Goal: Task Accomplishment & Management: Use online tool/utility

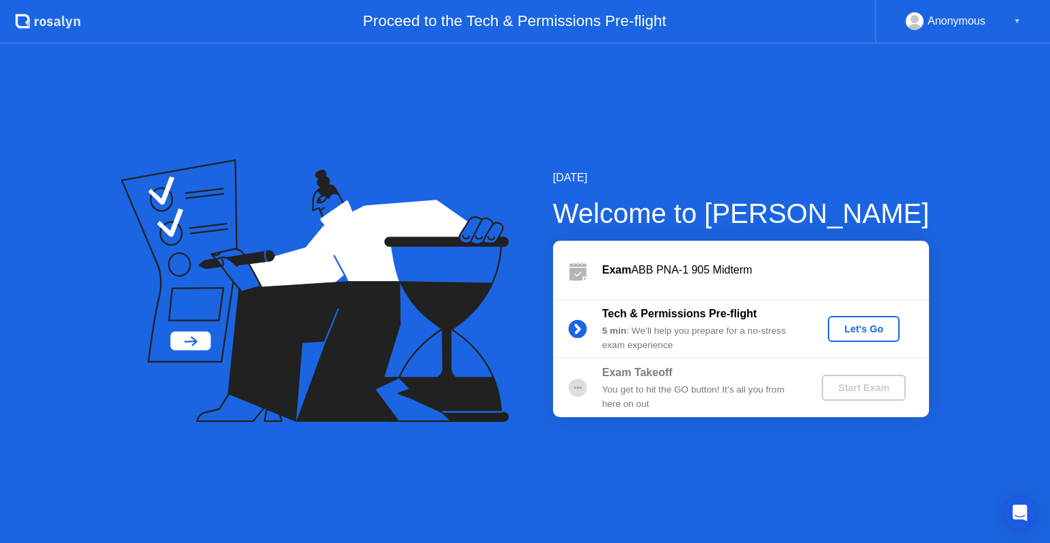
click at [872, 323] on div "Let's Go" at bounding box center [863, 328] width 61 height 11
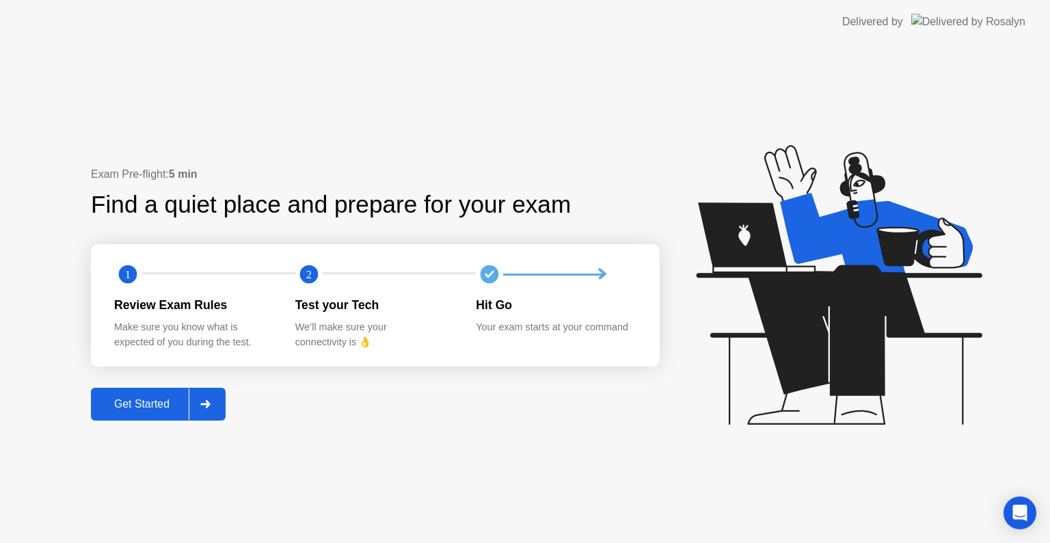
click at [169, 403] on div "Get Started" at bounding box center [142, 404] width 94 height 12
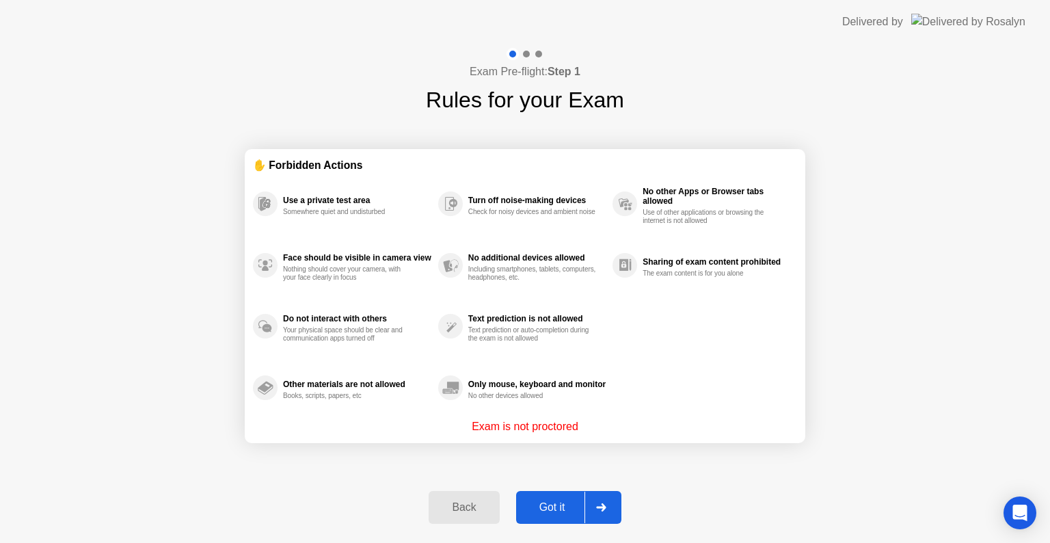
click at [587, 508] on div at bounding box center [600, 506] width 33 height 31
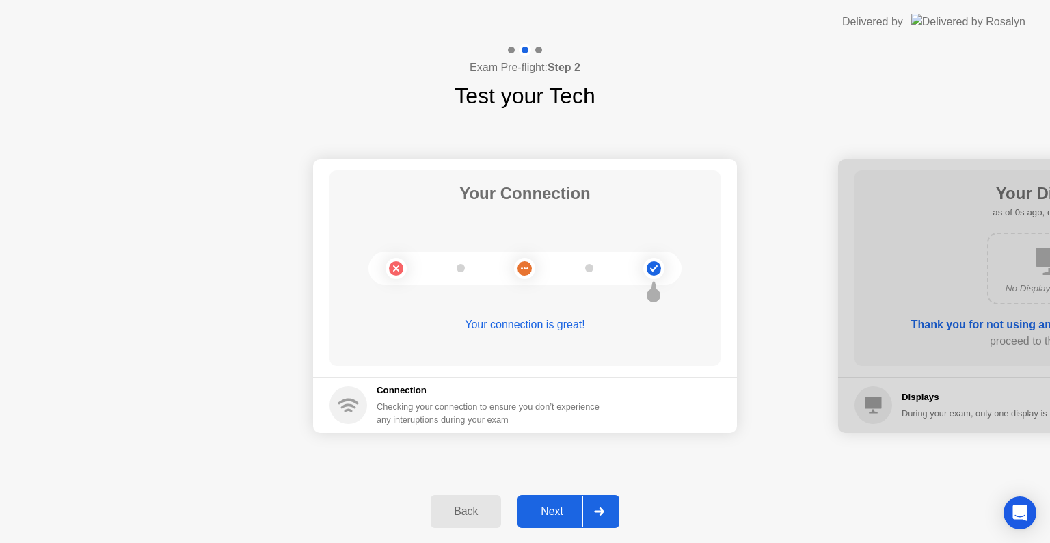
click at [587, 508] on div at bounding box center [598, 510] width 33 height 31
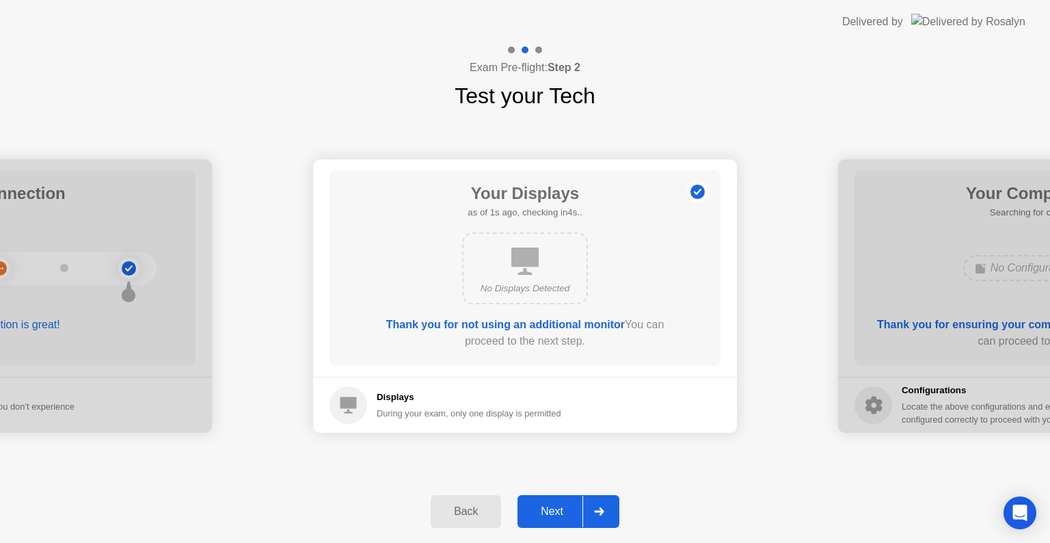
click at [587, 508] on div at bounding box center [598, 510] width 33 height 31
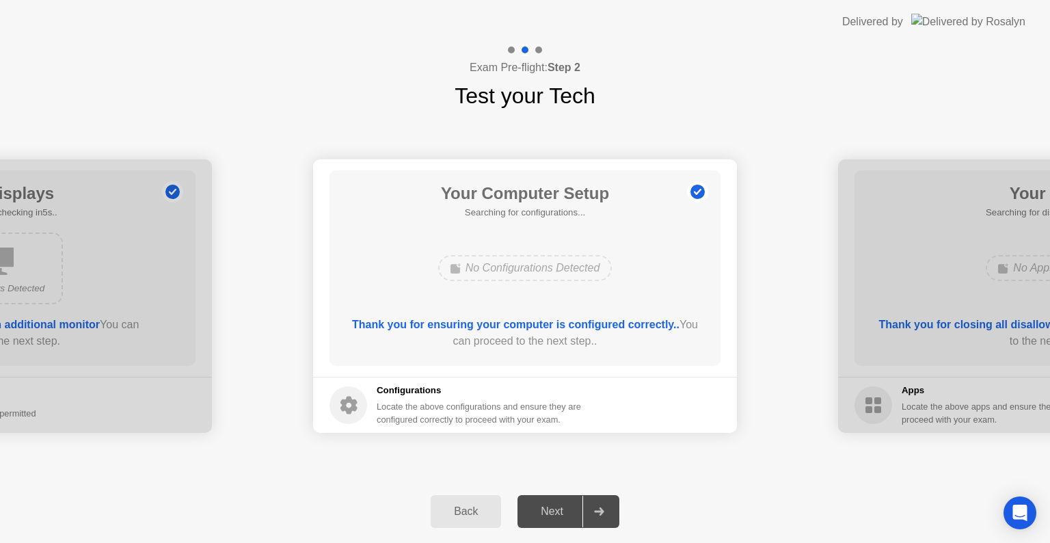
click at [587, 508] on div at bounding box center [598, 510] width 33 height 31
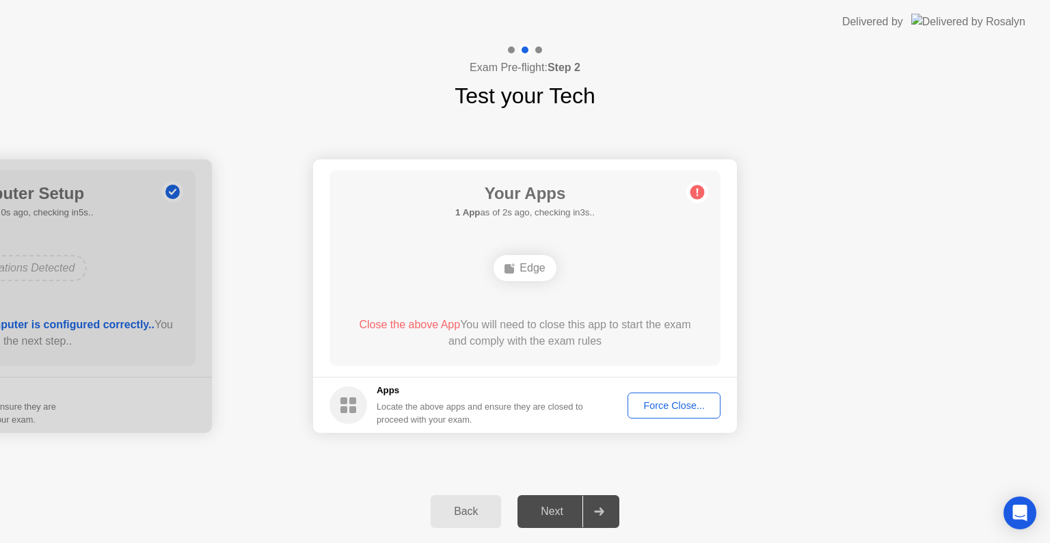
click at [662, 407] on div "Force Close..." at bounding box center [673, 405] width 83 height 11
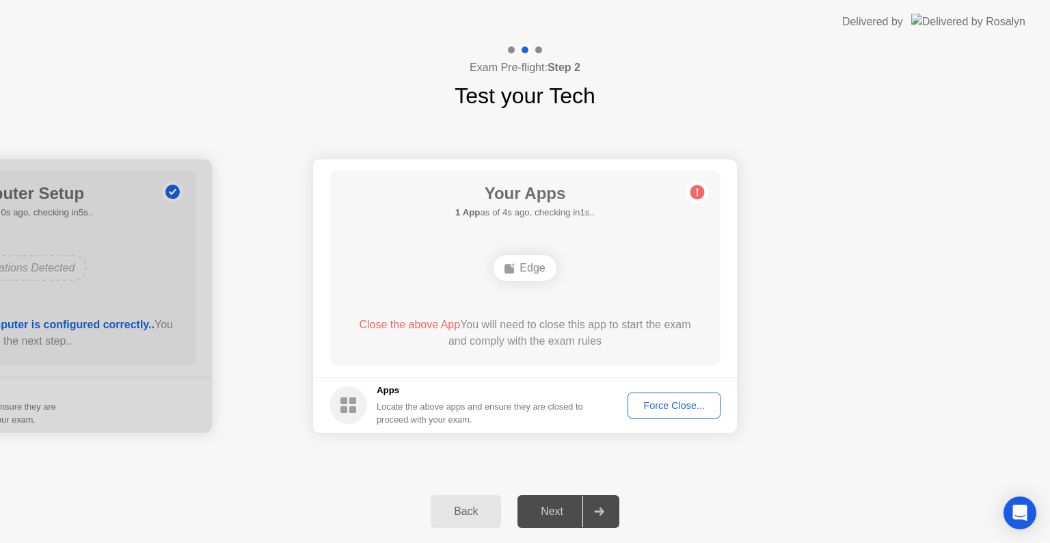
click at [653, 408] on div "Force Close..." at bounding box center [673, 405] width 83 height 11
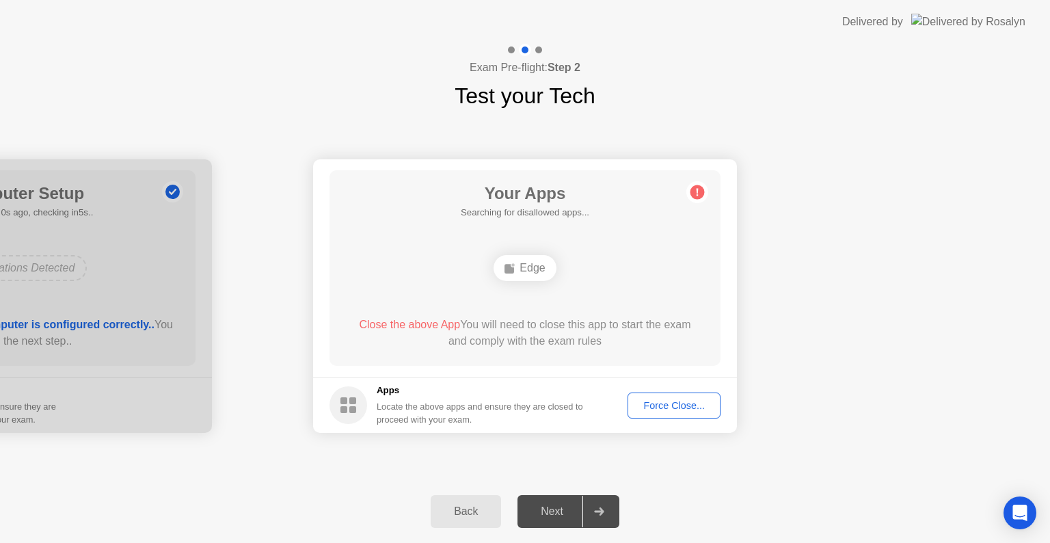
click at [651, 407] on div "Force Close..." at bounding box center [673, 405] width 83 height 11
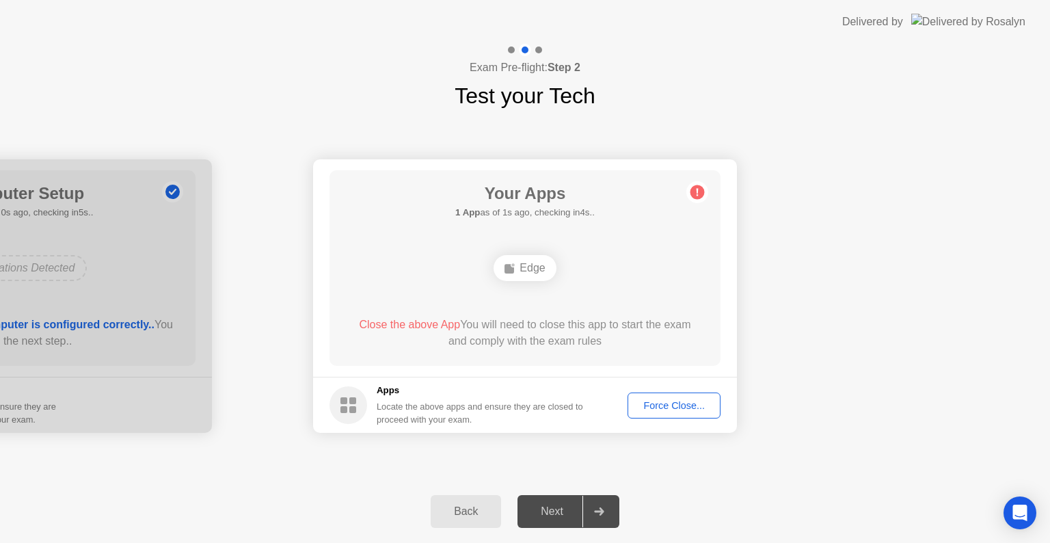
click at [655, 405] on div "Force Close..." at bounding box center [673, 405] width 83 height 11
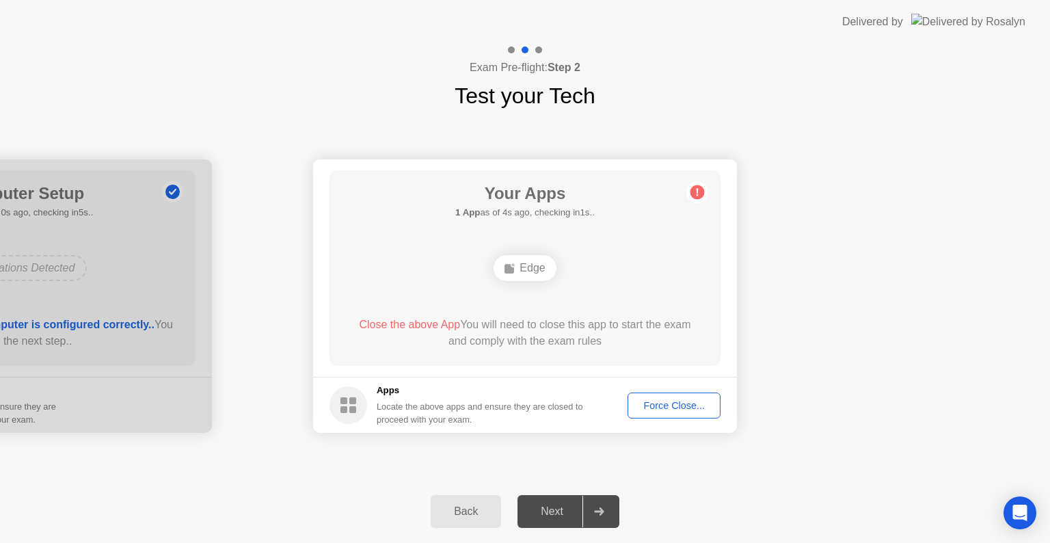
click at [644, 402] on div "Force Close..." at bounding box center [673, 405] width 83 height 11
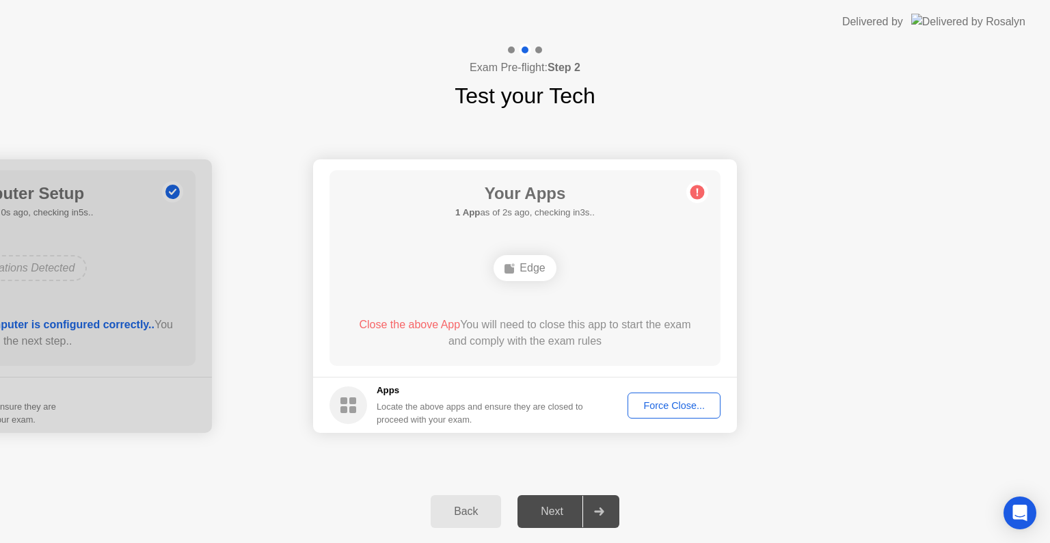
click at [689, 405] on div "Force Close..." at bounding box center [673, 405] width 83 height 11
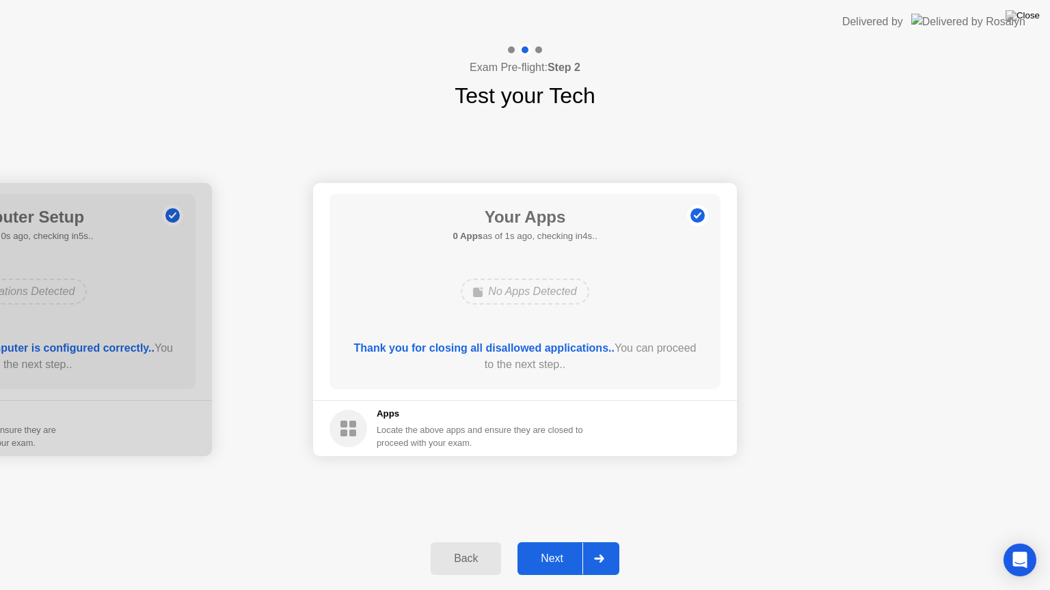
click at [556, 542] on div "Next" at bounding box center [551, 559] width 61 height 12
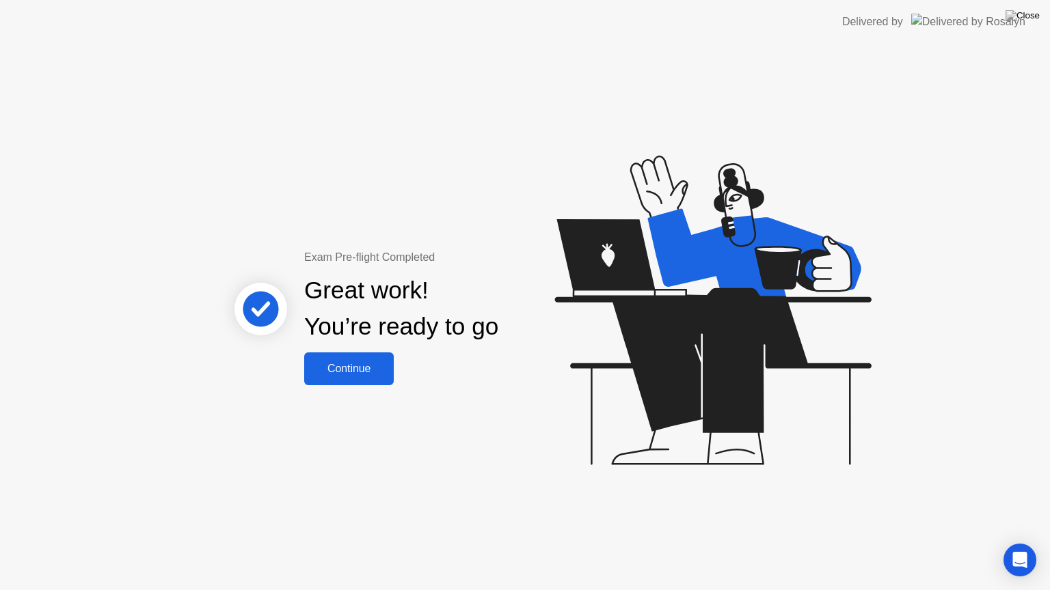
click at [355, 374] on div "Continue" at bounding box center [348, 369] width 81 height 12
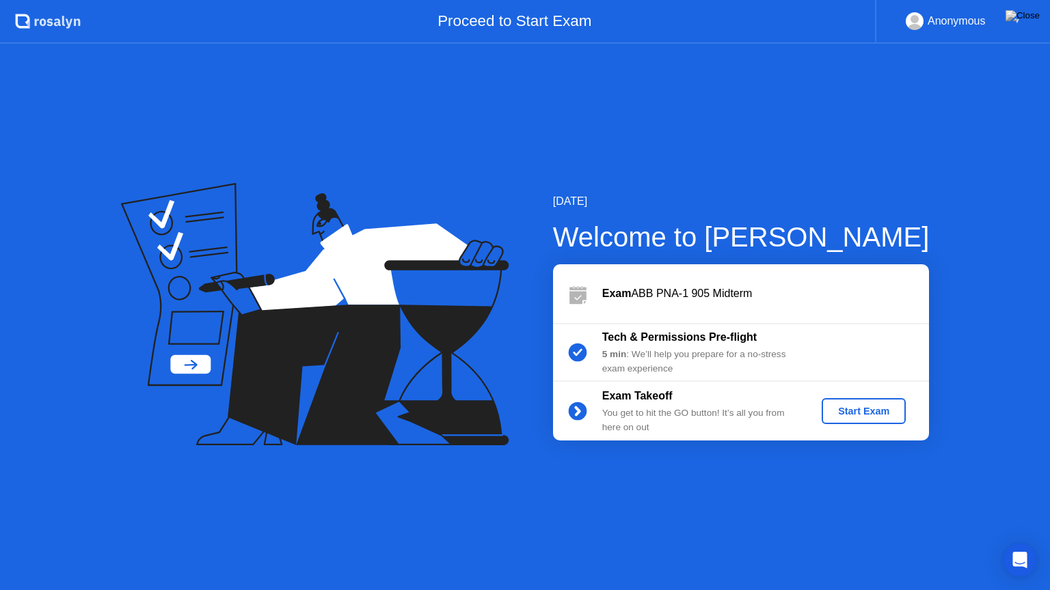
click at [859, 406] on div "Start Exam" at bounding box center [863, 411] width 73 height 11
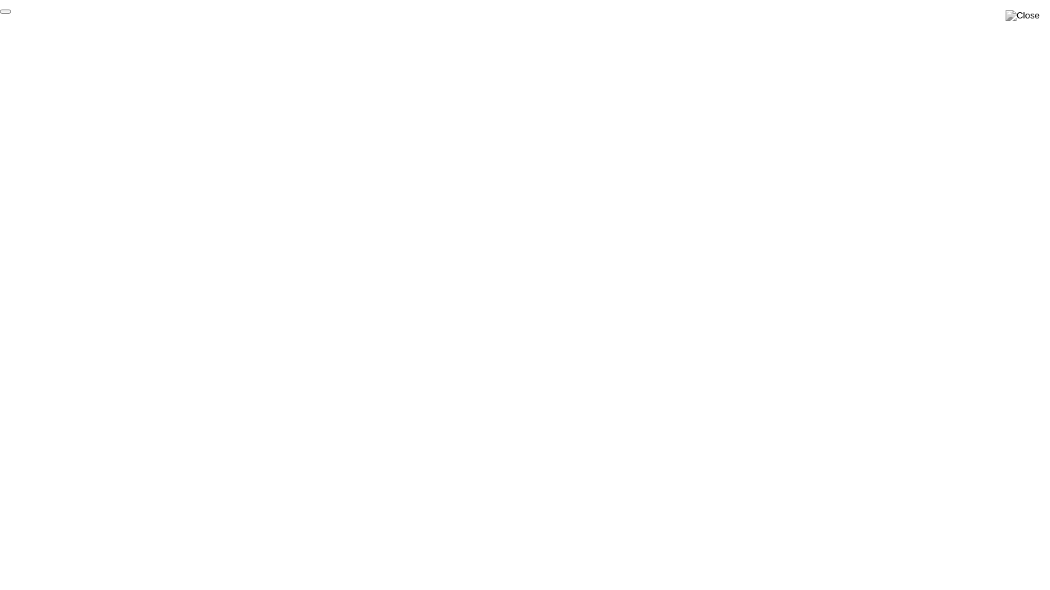
click at [11, 14] on button "End Proctoring Session" at bounding box center [5, 12] width 11 height 4
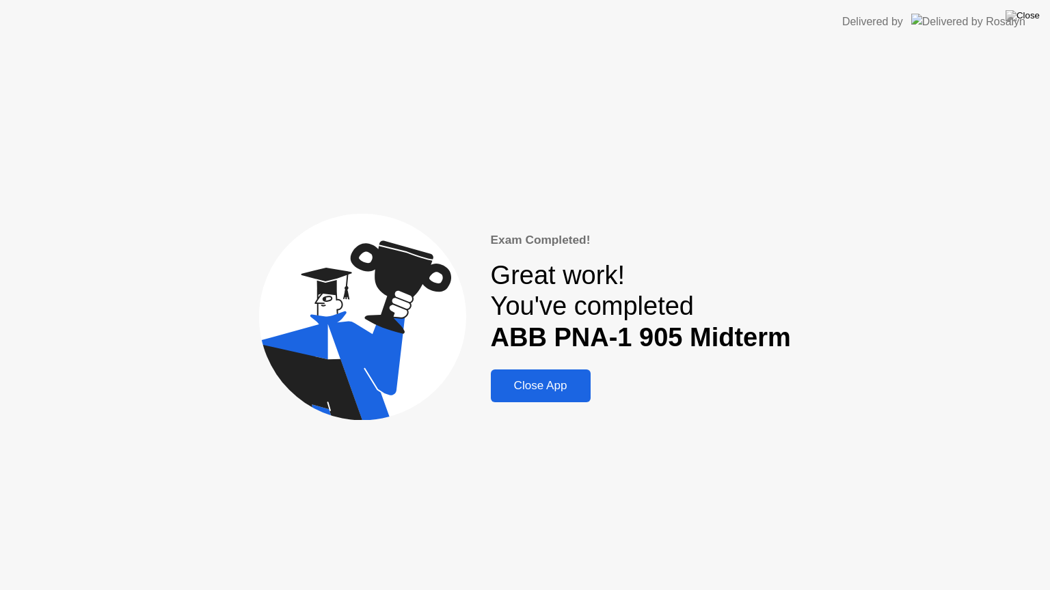
click at [536, 390] on div "Close App" at bounding box center [541, 386] width 92 height 14
